Goal: Connect with others: Participate in discussion

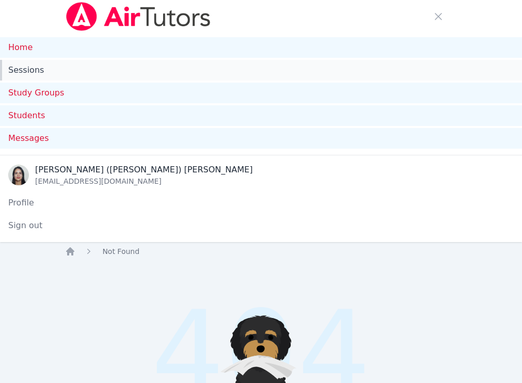
click at [31, 71] on link "Sessions" at bounding box center [261, 70] width 522 height 21
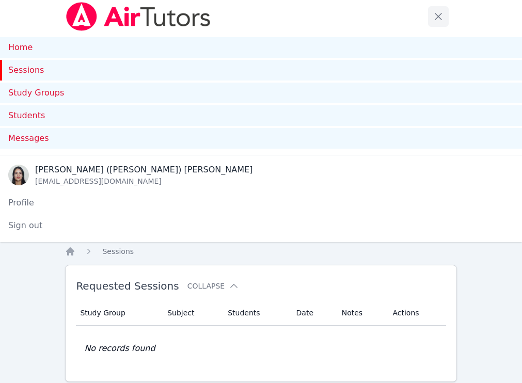
click at [436, 25] on span "button" at bounding box center [438, 16] width 23 height 23
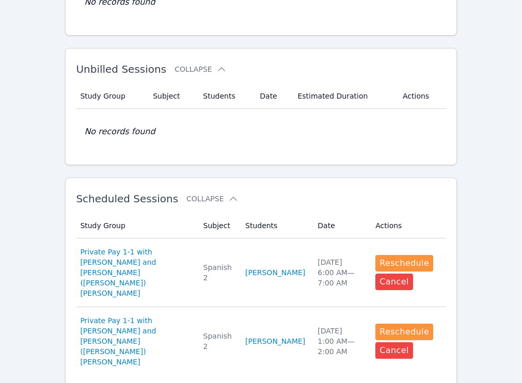
scroll to position [203, 0]
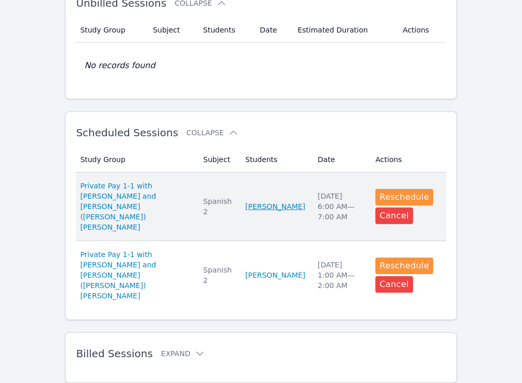
click at [262, 201] on link "[PERSON_NAME]" at bounding box center [275, 206] width 60 height 10
click at [142, 195] on span "Private Pay 1-1 with [PERSON_NAME] and [PERSON_NAME] ([PERSON_NAME]) [PERSON_NA…" at bounding box center [135, 207] width 110 height 52
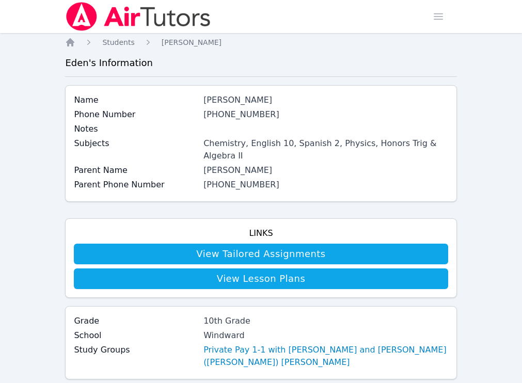
scroll to position [344, 0]
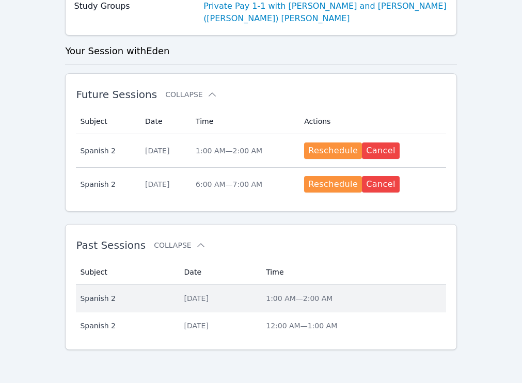
click at [254, 295] on div "[DATE]" at bounding box center [219, 298] width 70 height 10
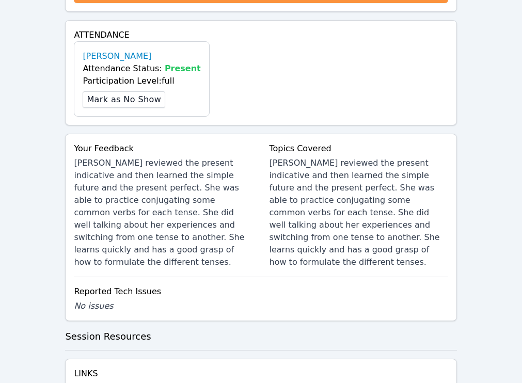
scroll to position [400, 0]
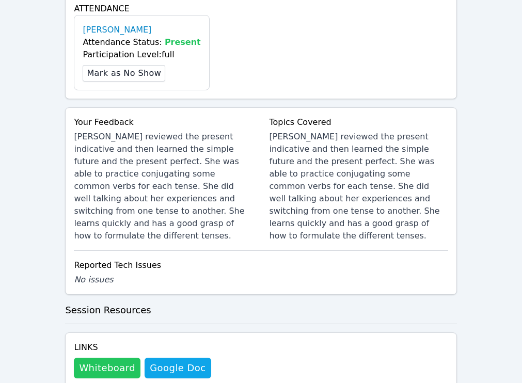
click at [118, 358] on button "Whiteboard" at bounding box center [107, 368] width 67 height 21
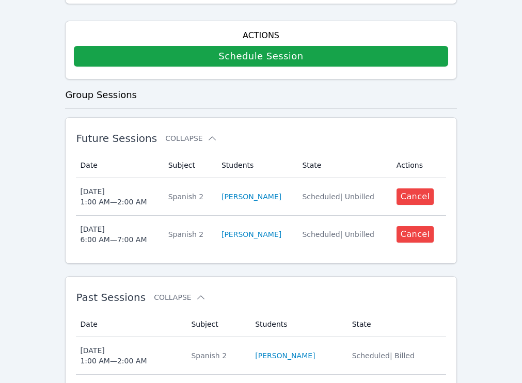
scroll to position [221, 0]
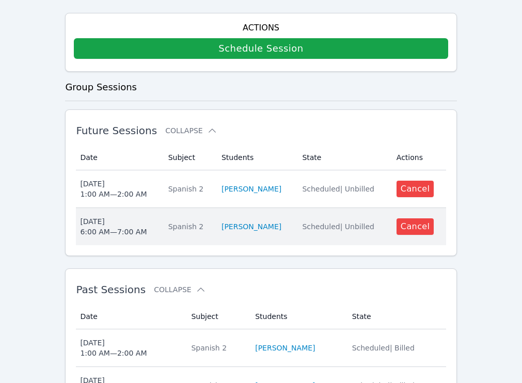
click at [159, 228] on td "Date Sun Aug 17 6:00 AM — 7:00 AM" at bounding box center [119, 226] width 86 height 37
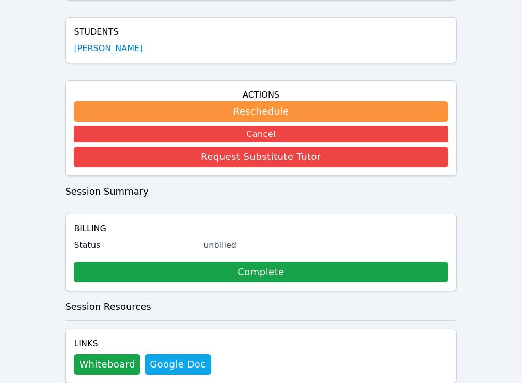
scroll to position [202, 0]
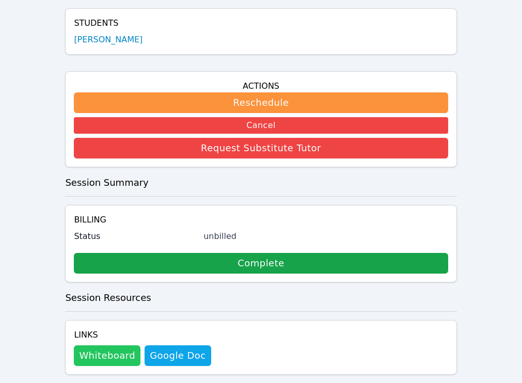
click at [108, 345] on button "Whiteboard" at bounding box center [107, 355] width 67 height 21
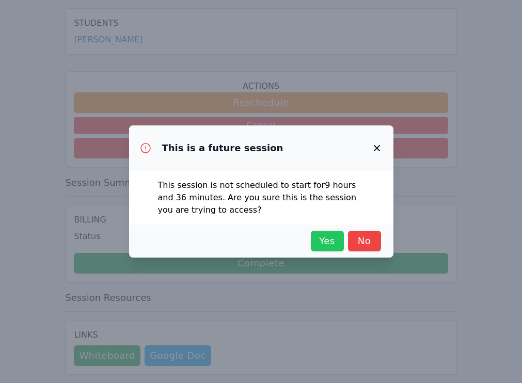
click at [327, 244] on span "Yes" at bounding box center [327, 241] width 23 height 14
